Goal: Transaction & Acquisition: Download file/media

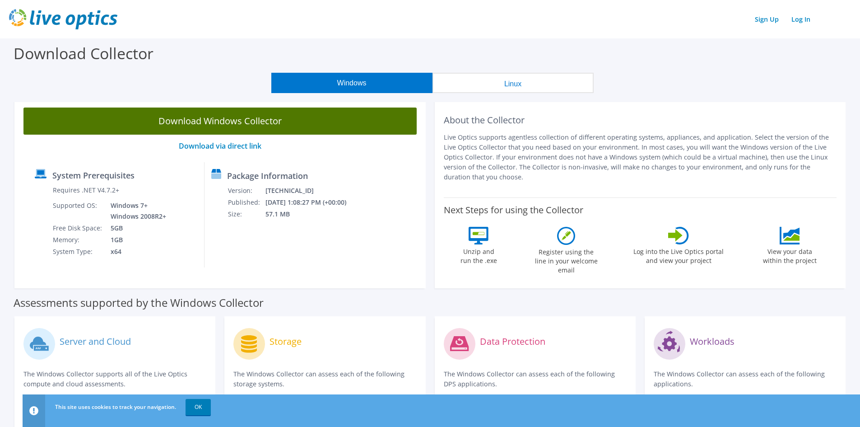
click at [237, 120] on link "Download Windows Collector" at bounding box center [219, 120] width 393 height 27
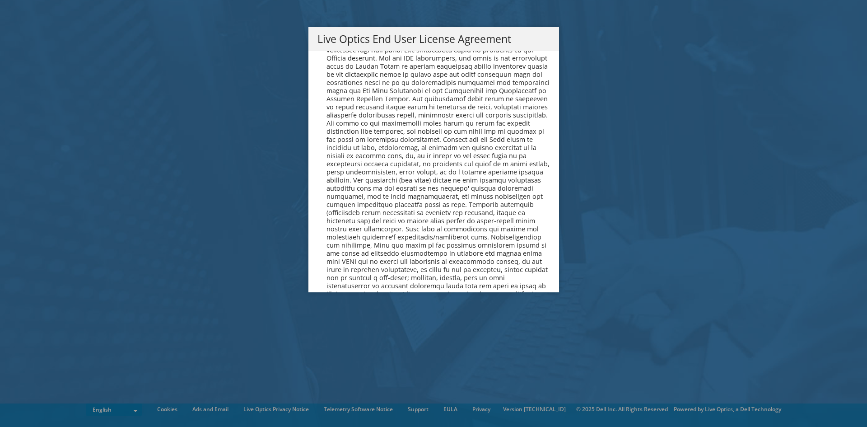
scroll to position [3413, 0]
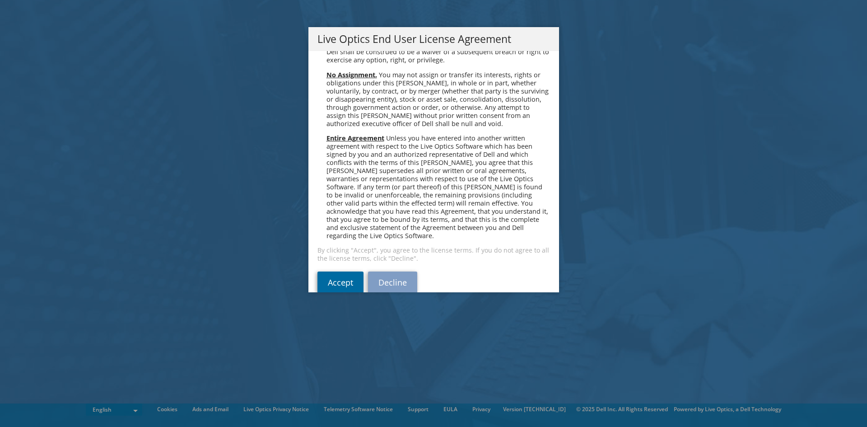
click at [350, 271] on link "Accept" at bounding box center [340, 282] width 46 height 22
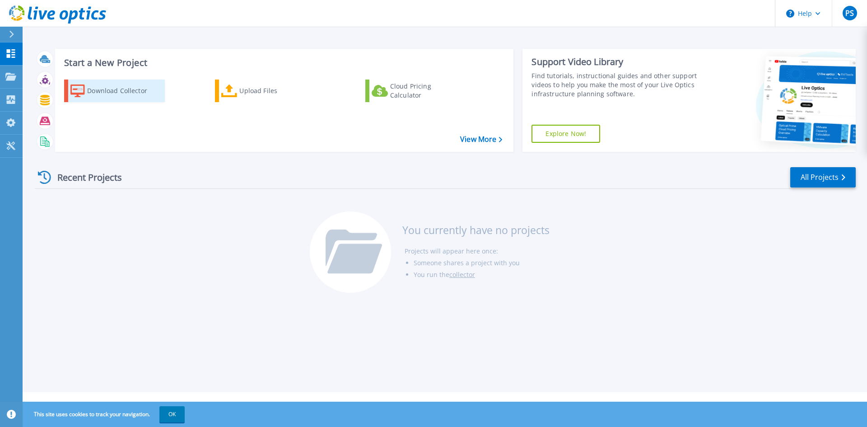
click at [96, 88] on div "Download Collector" at bounding box center [123, 91] width 72 height 18
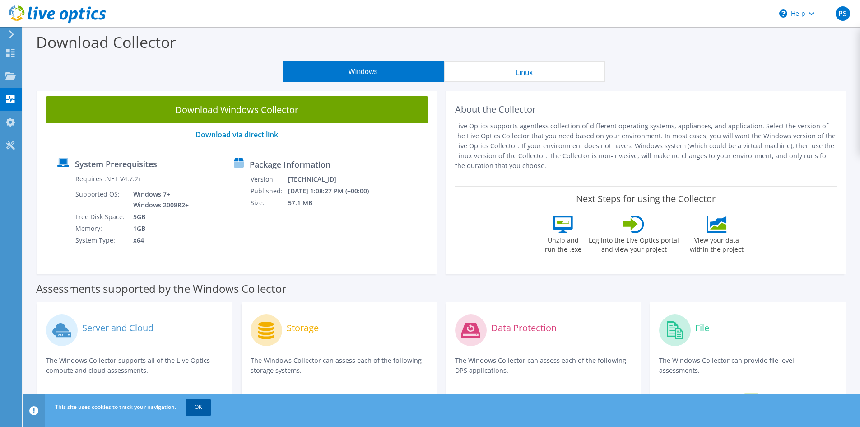
click at [196, 404] on link "OK" at bounding box center [198, 407] width 25 height 16
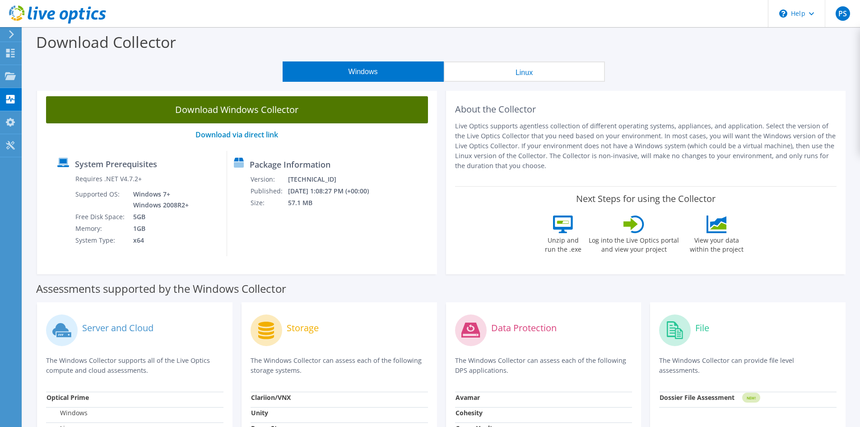
click at [251, 111] on link "Download Windows Collector" at bounding box center [237, 109] width 382 height 27
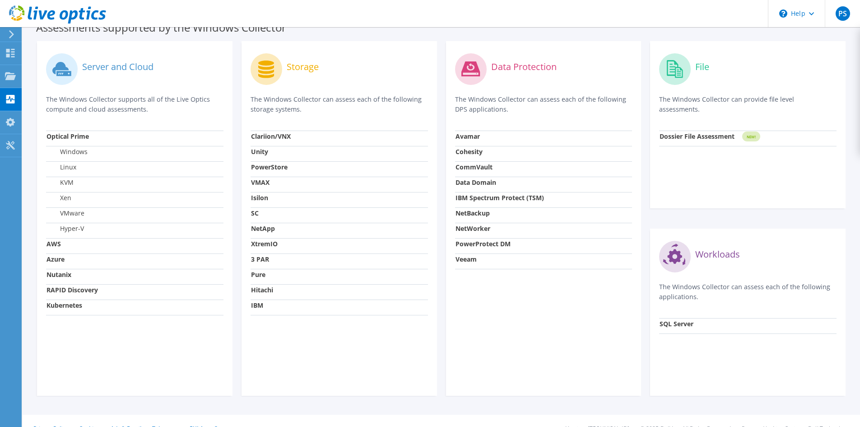
scroll to position [276, 0]
